Goal: Purchase product/service

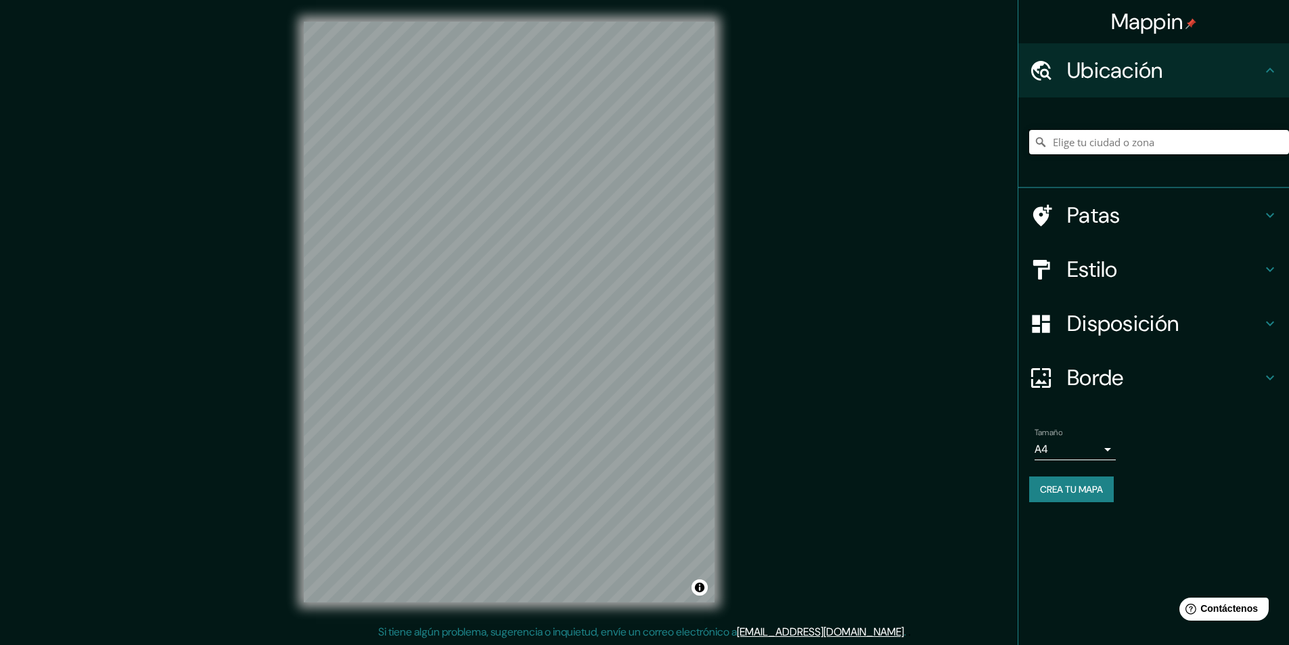
click at [1082, 144] on input "Elige tu ciudad o zona" at bounding box center [1159, 142] width 260 height 24
click at [1119, 282] on h4 "Estilo" at bounding box center [1164, 269] width 195 height 27
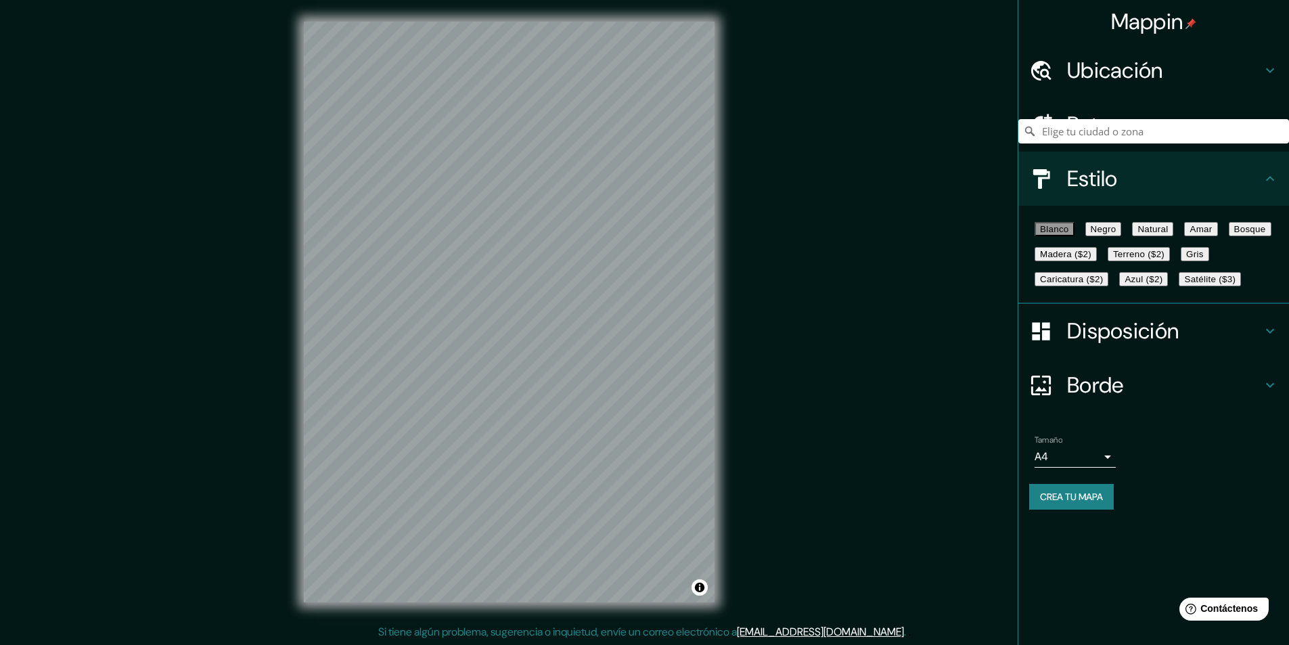
click at [1122, 236] on button "Negro" at bounding box center [1104, 229] width 37 height 14
click at [1190, 234] on font "Amar" at bounding box center [1201, 229] width 22 height 10
click at [1229, 236] on button "Bosque" at bounding box center [1250, 229] width 43 height 14
click at [1113, 259] on font "Terreno ($2)" at bounding box center [1138, 254] width 51 height 10
click at [1083, 284] on font "Caricatura ($2)" at bounding box center [1071, 279] width 63 height 10
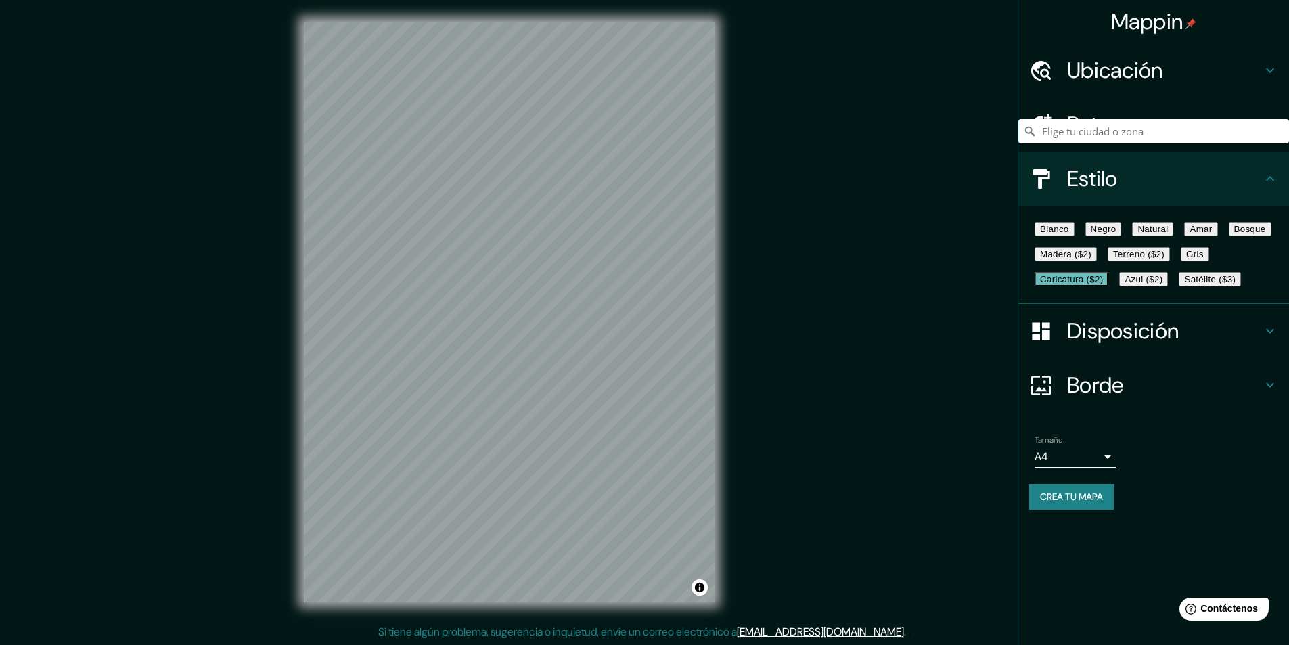
click at [1184, 284] on font "Satélite ($3)" at bounding box center [1209, 279] width 51 height 10
click at [1163, 284] on font "Azul ($2)" at bounding box center [1144, 279] width 38 height 10
click at [1088, 284] on font "Caricatura ($2)" at bounding box center [1071, 279] width 63 height 10
click at [1132, 137] on h4 "Patas" at bounding box center [1164, 124] width 195 height 27
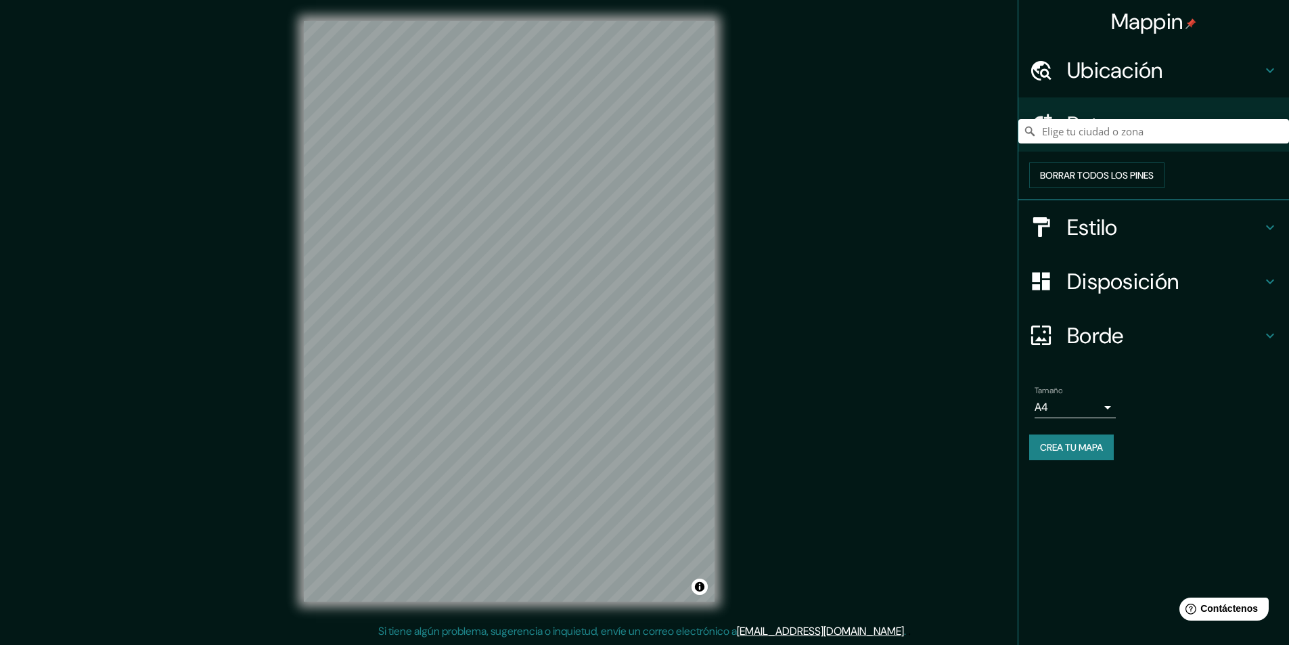
click at [1132, 137] on h4 "Patas" at bounding box center [1164, 124] width 195 height 27
